Goal: Task Accomplishment & Management: Manage account settings

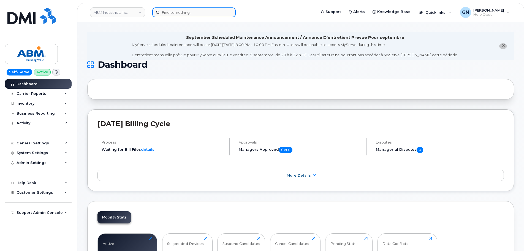
click at [206, 14] on input at bounding box center [193, 12] width 83 height 10
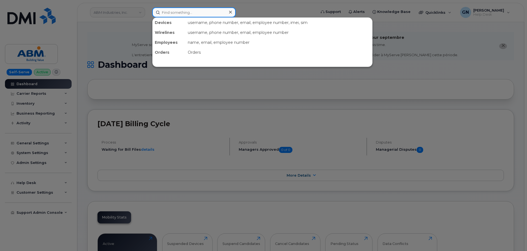
paste input "7186626430"
type input "7186626430"
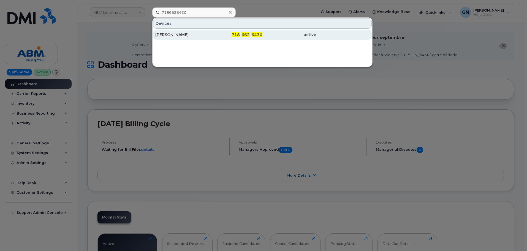
click at [205, 35] on div "MELANIE POLANCO" at bounding box center [182, 35] width 54 height 6
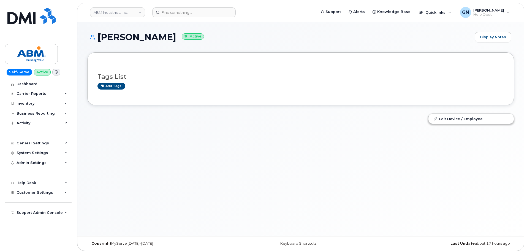
click at [119, 40] on h1 "MELANIE POLANCO Active" at bounding box center [279, 37] width 385 height 10
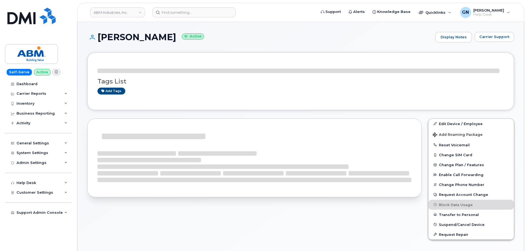
drag, startPoint x: 119, startPoint y: 40, endPoint x: 156, endPoint y: 37, distance: 36.5
click at [156, 37] on h1 "MELANIE POLANCO Active" at bounding box center [259, 37] width 345 height 10
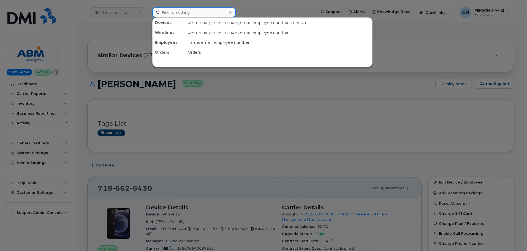
click at [170, 11] on input at bounding box center [193, 12] width 83 height 10
paste input "9179413950"
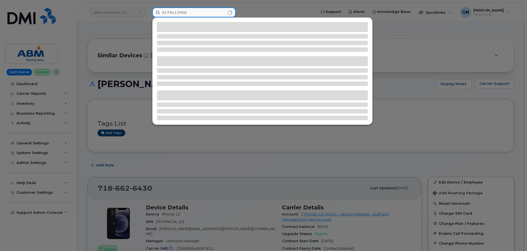
type input "9179413950"
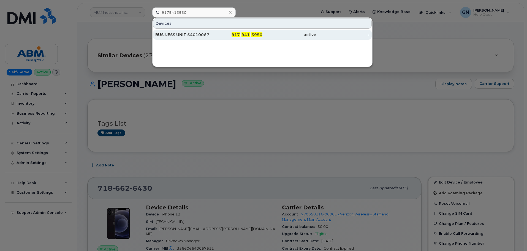
click at [192, 35] on div "BUSINESS UNIT 54010067" at bounding box center [182, 35] width 54 height 6
click at [203, 33] on div "BUSINESS UNIT 54010067" at bounding box center [182, 35] width 54 height 6
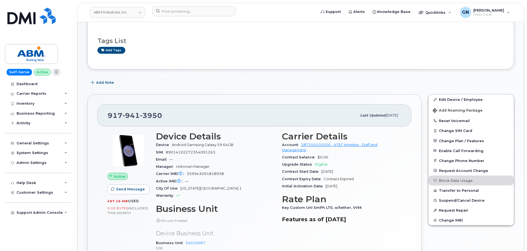
scroll to position [110, 0]
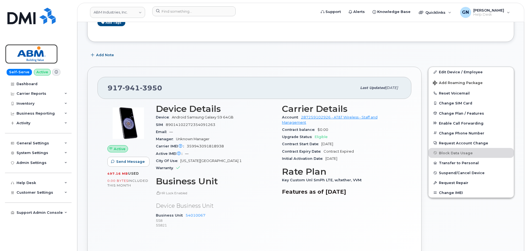
drag, startPoint x: 49, startPoint y: 54, endPoint x: 83, endPoint y: 23, distance: 45.6
click at [49, 54] on img at bounding box center [31, 54] width 42 height 16
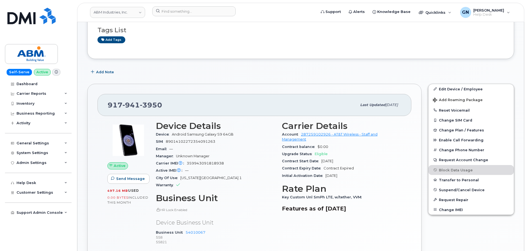
scroll to position [110, 0]
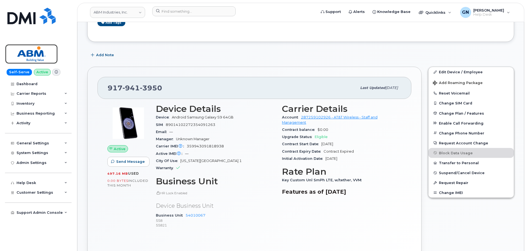
click at [29, 55] on img at bounding box center [31, 54] width 42 height 16
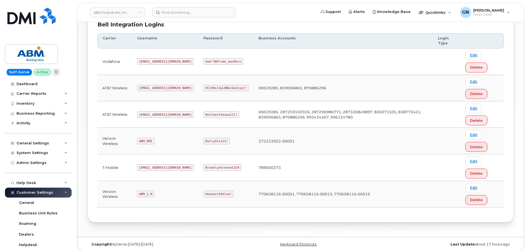
scroll to position [86, 0]
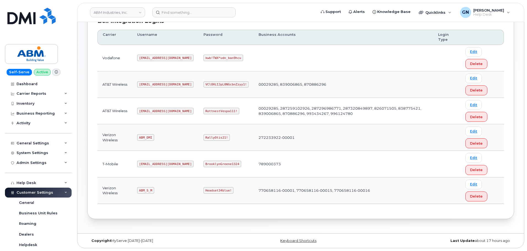
click at [148, 112] on code "abm@dminc.com" at bounding box center [165, 111] width 56 height 7
click at [148, 112] on code "[EMAIL_ADDRESS][DOMAIN_NAME]" at bounding box center [165, 111] width 56 height 7
click at [148, 111] on code "[EMAIL_ADDRESS][DOMAIN_NAME]" at bounding box center [165, 111] width 56 height 7
copy code "[EMAIL_ADDRESS][DOMAIN_NAME]"
click at [203, 110] on code "RottnestVespa111!" at bounding box center [221, 111] width 36 height 7
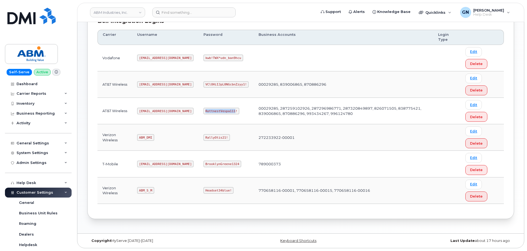
click at [203, 110] on code "RottnestVespa111!" at bounding box center [221, 111] width 36 height 7
copy code "RottnestVespa111!"
click at [150, 113] on code "abm@dminc.com" at bounding box center [165, 111] width 56 height 7
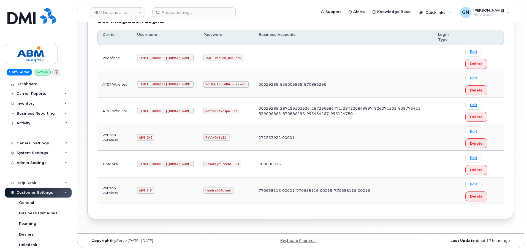
click at [150, 110] on code "abm@dminc.com" at bounding box center [165, 111] width 56 height 7
copy code "abm@dminc.com"
click at [208, 112] on code "RottnestVespa111!" at bounding box center [221, 111] width 36 height 7
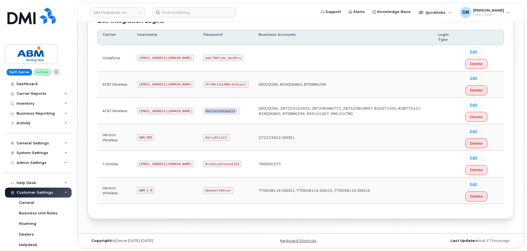
click at [208, 112] on code "RottnestVespa111!" at bounding box center [221, 111] width 36 height 7
copy code "RottnestVespa111!"
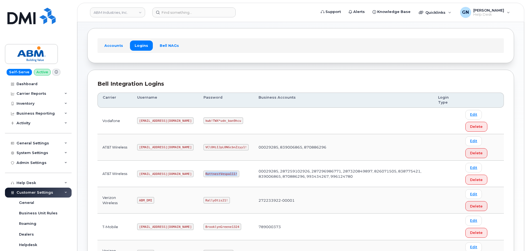
scroll to position [0, 0]
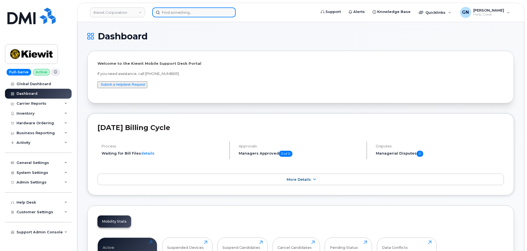
click at [180, 13] on input at bounding box center [193, 12] width 83 height 10
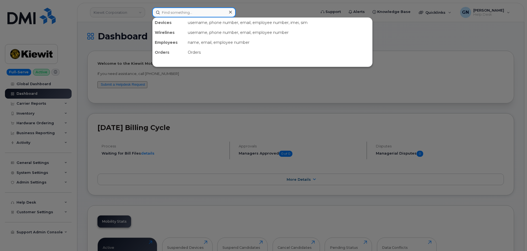
paste input "7809141658"
type input "7809141658"
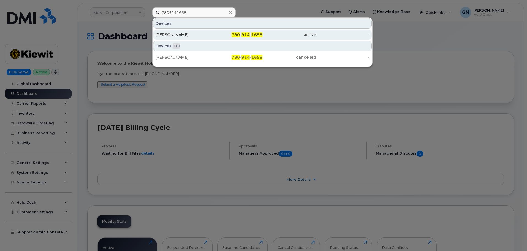
click at [205, 34] on div "Thomas Intlekofer" at bounding box center [182, 35] width 54 height 6
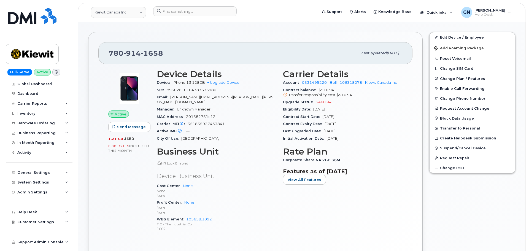
scroll to position [97, 0]
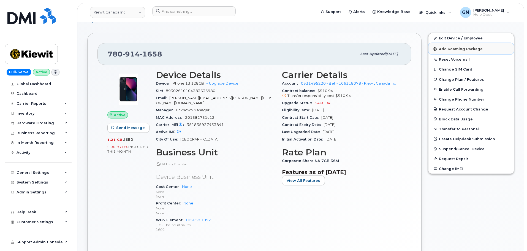
click at [442, 50] on span "Add Roaming Package" at bounding box center [458, 49] width 50 height 5
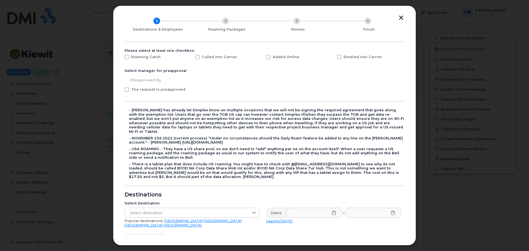
scroll to position [0, 0]
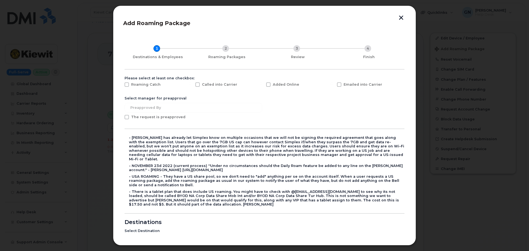
click at [268, 85] on span at bounding box center [268, 84] width 4 height 4
click at [262, 85] on input "Added Online" at bounding box center [260, 83] width 3 height 3
checkbox input "true"
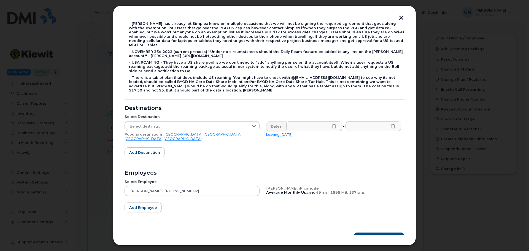
scroll to position [114, 0]
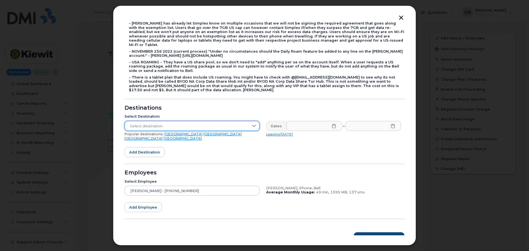
click at [180, 123] on span "Select destination" at bounding box center [187, 126] width 124 height 10
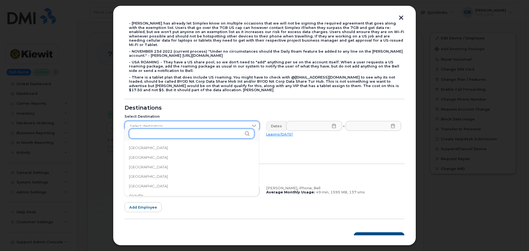
click at [177, 132] on input "text" at bounding box center [191, 134] width 125 height 10
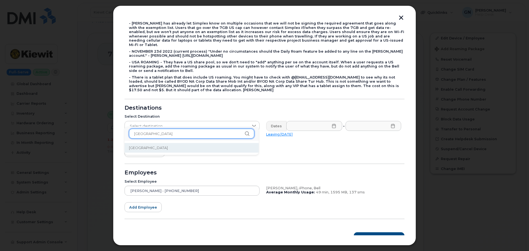
type input "greece"
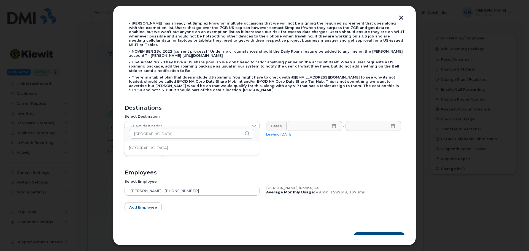
click at [161, 146] on li "Greece" at bounding box center [191, 148] width 134 height 10
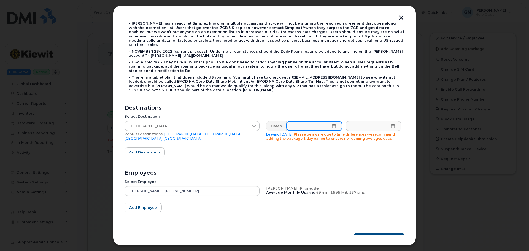
click at [298, 121] on input "text" at bounding box center [314, 126] width 56 height 10
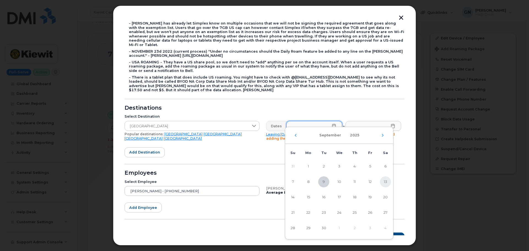
click at [389, 182] on span "13" at bounding box center [385, 181] width 11 height 11
type input "09/13/2025"
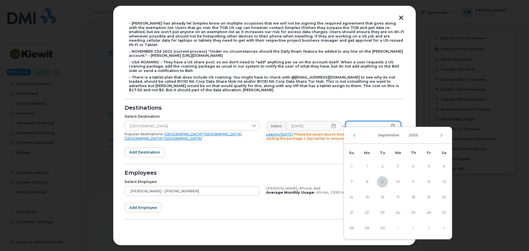
click at [362, 121] on input "text" at bounding box center [373, 126] width 56 height 10
click at [414, 212] on span "25" at bounding box center [413, 212] width 11 height 11
type input "09/25/2025"
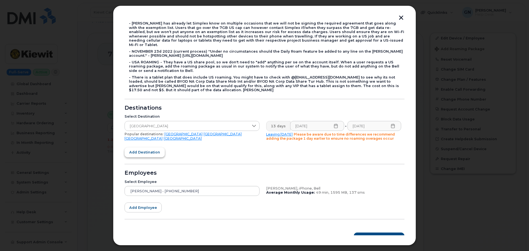
click at [143, 150] on span "Add destination" at bounding box center [144, 152] width 31 height 5
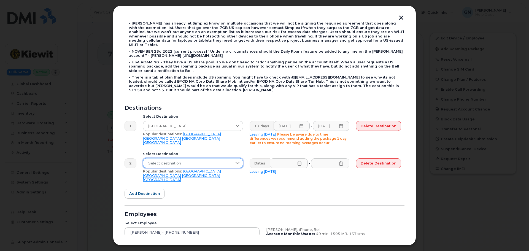
click at [211, 158] on span "Select destination" at bounding box center [187, 163] width 89 height 10
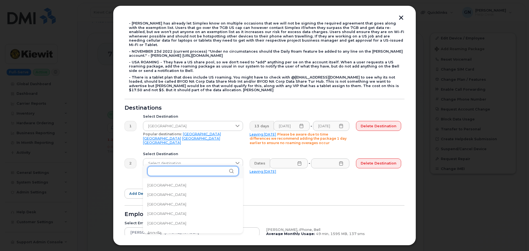
click at [203, 169] on input "text" at bounding box center [192, 171] width 91 height 10
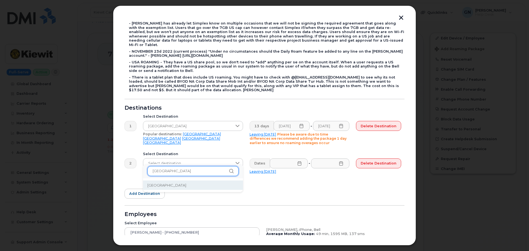
type input "germany"
drag, startPoint x: 288, startPoint y: 180, endPoint x: 340, endPoint y: 177, distance: 51.6
click at [295, 177] on form "Please select at least one checkbox: Roaming Catch Called into Carrier Added On…" at bounding box center [264, 123] width 280 height 322
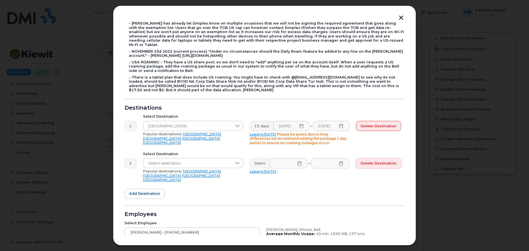
click at [376, 162] on button "Delete destination" at bounding box center [378, 163] width 45 height 10
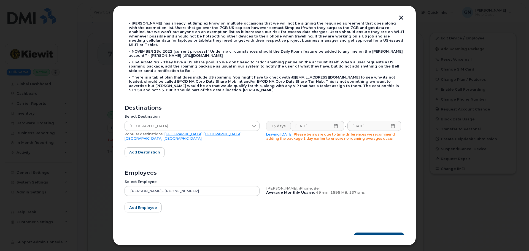
scroll to position [119, 0]
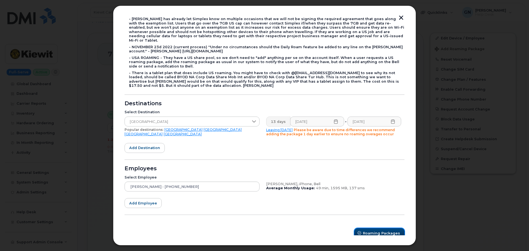
click at [371, 230] on span "Roaming Packages" at bounding box center [381, 232] width 37 height 5
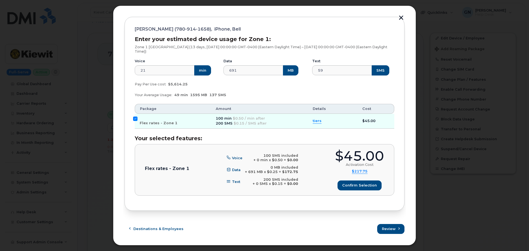
scroll to position [66, 0]
click at [357, 185] on span "Confirm selection" at bounding box center [359, 185] width 35 height 5
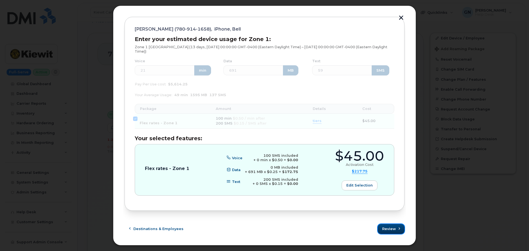
click at [382, 229] on span "Review" at bounding box center [389, 228] width 14 height 5
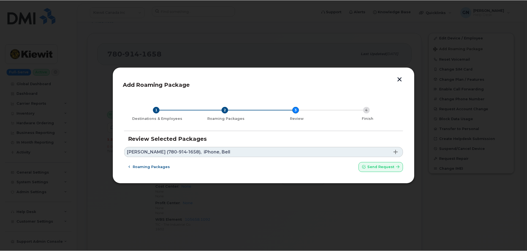
scroll to position [0, 0]
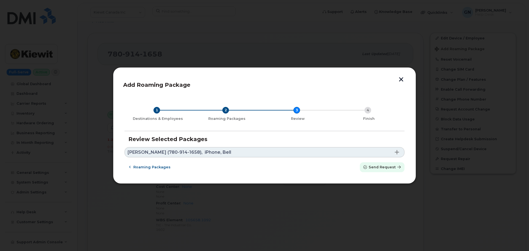
drag, startPoint x: 374, startPoint y: 169, endPoint x: 286, endPoint y: 17, distance: 175.6
click at [374, 170] on button "Send request" at bounding box center [382, 167] width 45 height 10
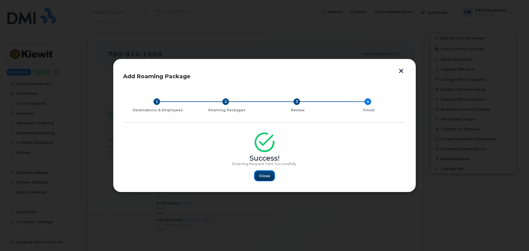
click at [266, 177] on span "Close" at bounding box center [264, 175] width 11 height 5
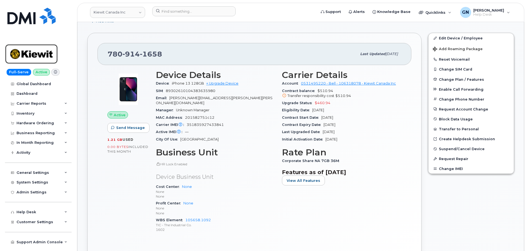
drag, startPoint x: 23, startPoint y: 52, endPoint x: 61, endPoint y: 33, distance: 42.9
click at [23, 52] on img at bounding box center [31, 54] width 42 height 16
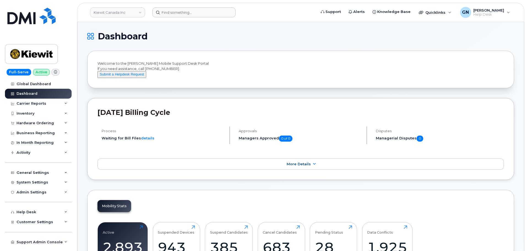
drag, startPoint x: 189, startPoint y: 19, endPoint x: 190, endPoint y: 14, distance: 4.9
click at [189, 18] on header "[PERSON_NAME] Canada Inc Support Alerts Knowledge Base Quicklinks Suspend / Can…" at bounding box center [300, 12] width 447 height 19
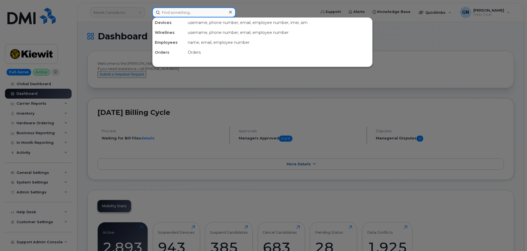
click at [190, 14] on input at bounding box center [193, 12] width 83 height 10
paste input "2817934999"
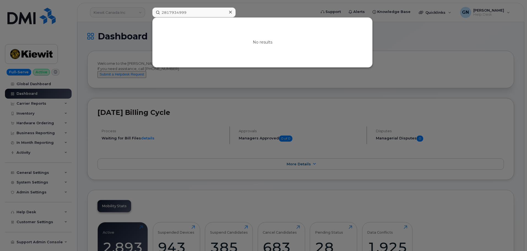
click at [415, 53] on div at bounding box center [263, 125] width 527 height 251
click at [177, 12] on input "2817934999" at bounding box center [193, 12] width 83 height 10
paste input "4805217146"
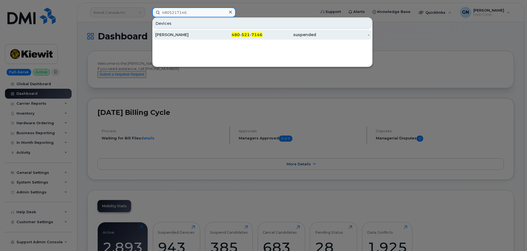
type input "4805217146"
click at [213, 32] on div "480 - 521 - 7146" at bounding box center [236, 35] width 54 height 10
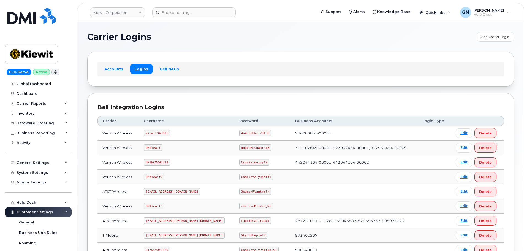
click at [164, 132] on code "kiewit043025" at bounding box center [157, 133] width 26 height 7
copy code "kiewit043025"
click at [239, 133] on code "4u4eL8Ekzr?DTHU" at bounding box center [255, 133] width 32 height 7
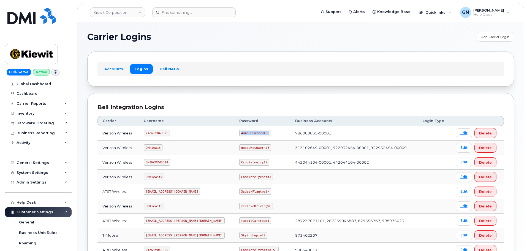
click at [239, 133] on code "4u4eL8Ekzr?DTHU" at bounding box center [255, 133] width 32 height 7
copy code "4u4eL8Ekzr?DTHU"
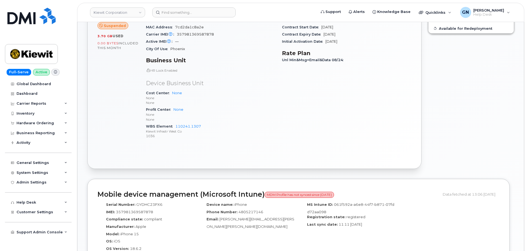
scroll to position [177, 0]
drag, startPoint x: 201, startPoint y: 126, endPoint x: 175, endPoint y: 124, distance: 26.8
click at [175, 124] on div "WBS Element 110241.1307 [PERSON_NAME] Infrastr West Co 1036" at bounding box center [210, 131] width 129 height 17
copy link "110241.1307"
click at [38, 161] on div "General Settings" at bounding box center [33, 163] width 32 height 4
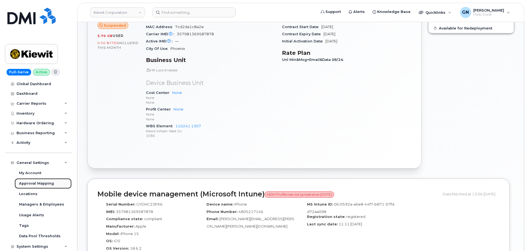
click at [34, 184] on div "Approval Mapping" at bounding box center [36, 183] width 35 height 5
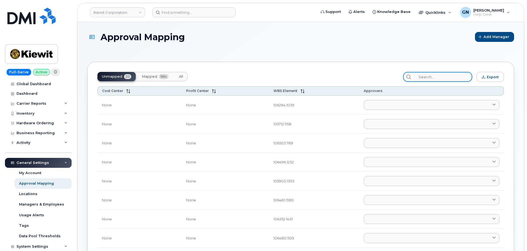
click at [433, 75] on input "search" at bounding box center [443, 77] width 59 height 10
paste input "110241.1307"
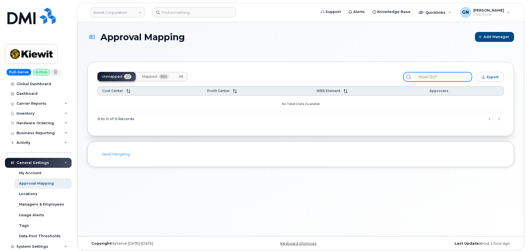
type input "110241.1307"
click at [181, 77] on span "All" at bounding box center [181, 76] width 4 height 4
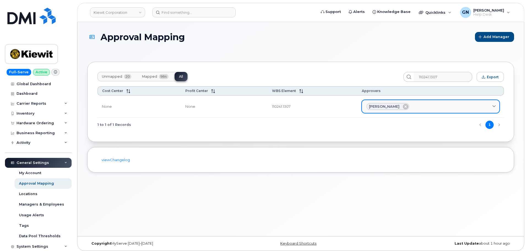
drag, startPoint x: 395, startPoint y: 107, endPoint x: 375, endPoint y: 106, distance: 20.2
click at [375, 106] on div "[PERSON_NAME]" at bounding box center [388, 106] width 43 height 7
click at [377, 106] on span "[PERSON_NAME]" at bounding box center [384, 106] width 31 height 5
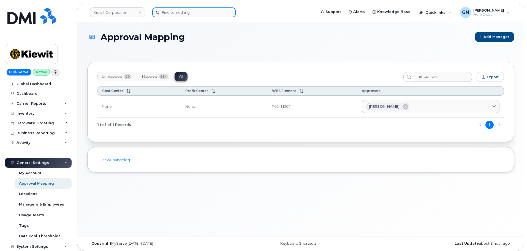
click at [209, 8] on input at bounding box center [193, 12] width 83 height 10
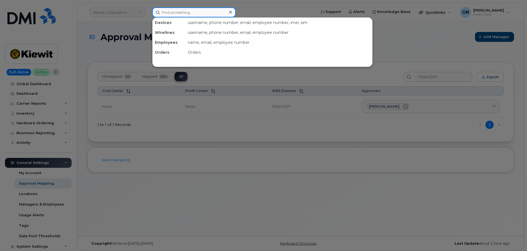
paste input "Brian Gardener"
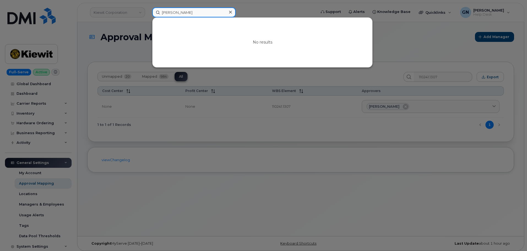
click at [203, 14] on input "Brian Gardener" at bounding box center [193, 12] width 83 height 10
paste input "Brian Gard"
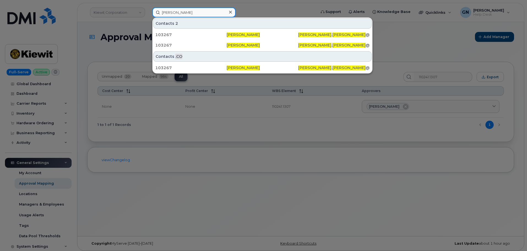
type input "Brian Gardner"
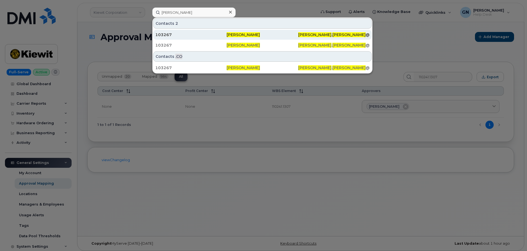
click at [217, 38] on div "103267" at bounding box center [190, 35] width 71 height 10
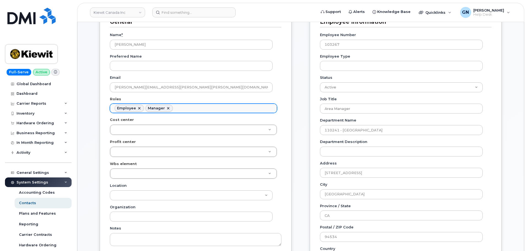
scroll to position [83, 0]
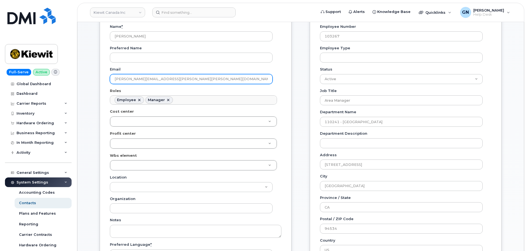
drag, startPoint x: 159, startPoint y: 78, endPoint x: 114, endPoint y: 76, distance: 44.9
click at [113, 76] on input "[PERSON_NAME][EMAIL_ADDRESS][PERSON_NAME][PERSON_NAME][DOMAIN_NAME]" at bounding box center [191, 79] width 163 height 10
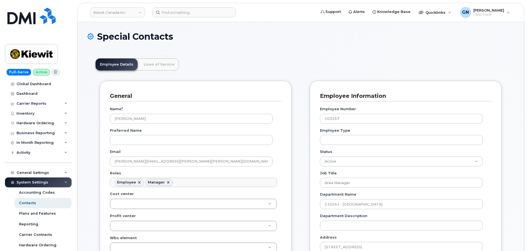
scroll to position [0, 0]
drag, startPoint x: 35, startPoint y: 51, endPoint x: 42, endPoint y: 53, distance: 7.6
click at [35, 51] on img at bounding box center [31, 54] width 42 height 16
